Goal: Information Seeking & Learning: Find specific fact

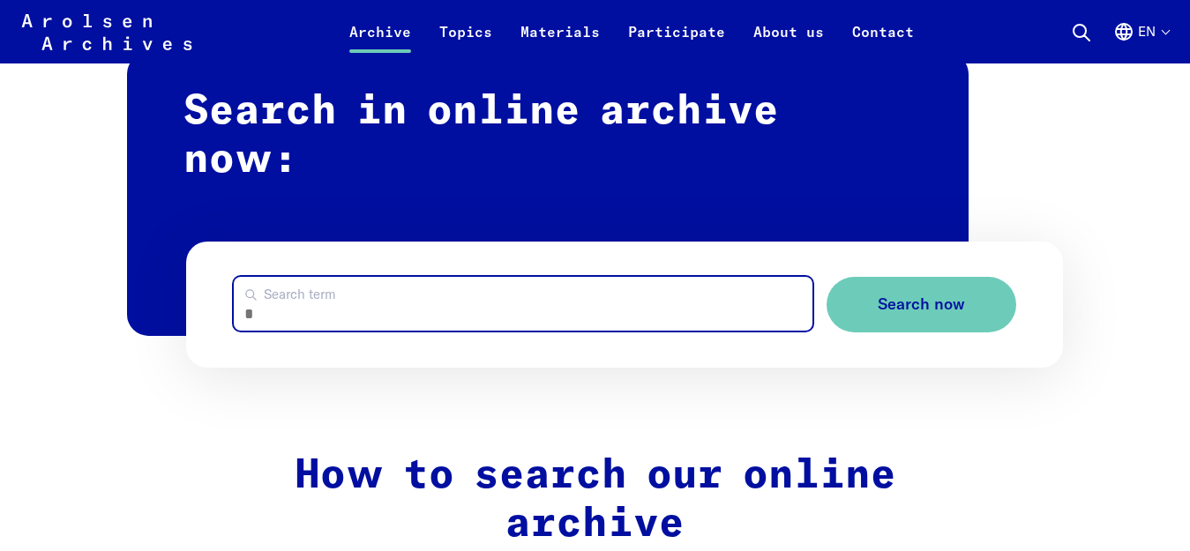
click at [423, 277] on input "Search term" at bounding box center [523, 304] width 579 height 54
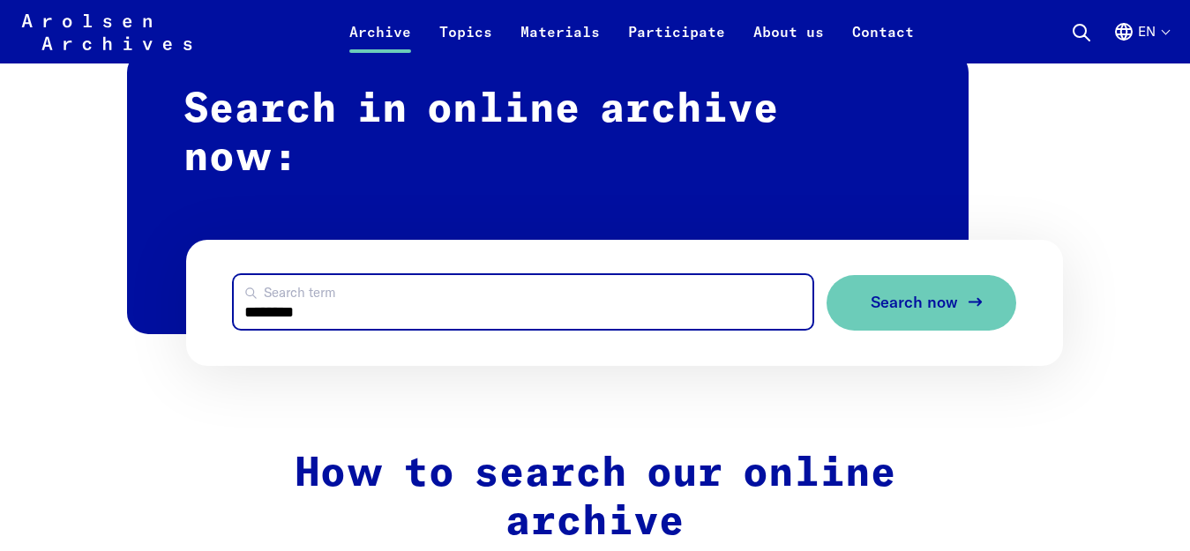
type input "********"
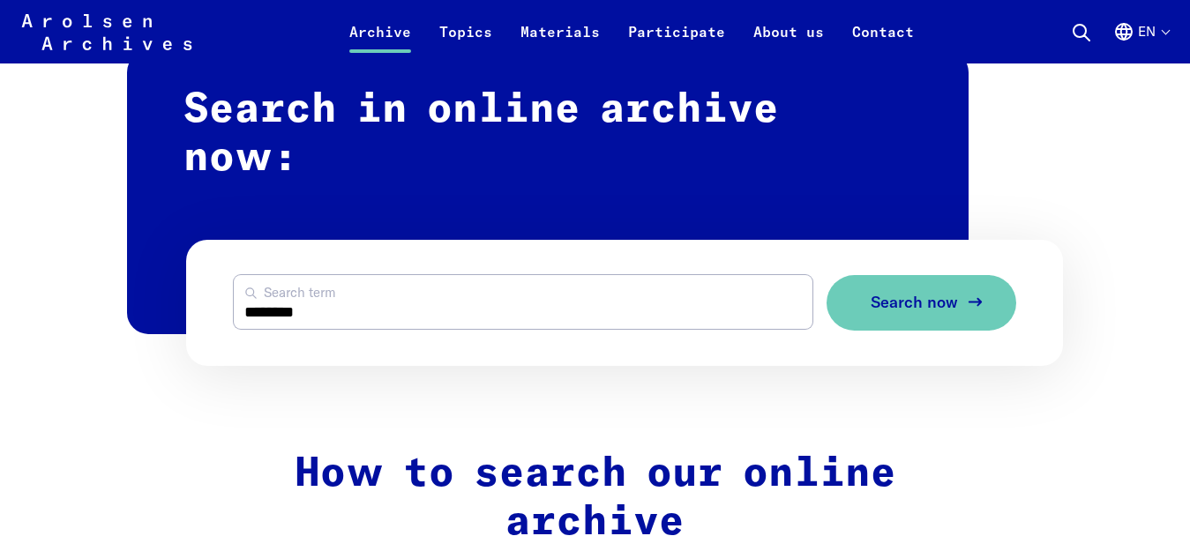
click at [892, 294] on span "Search now" at bounding box center [914, 303] width 87 height 19
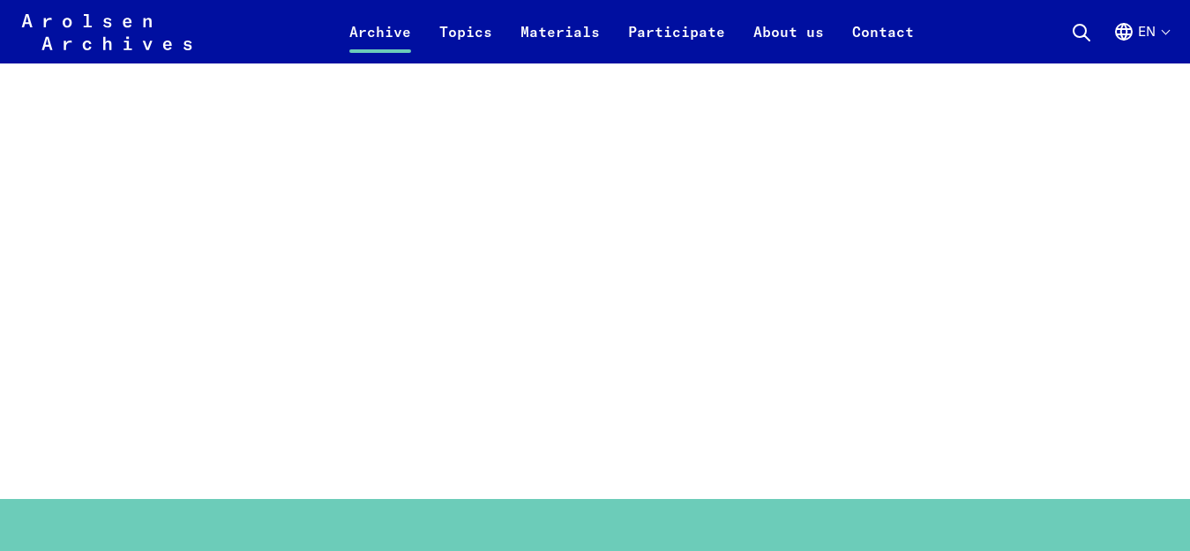
scroll to position [1235, 0]
